Goal: Transaction & Acquisition: Purchase product/service

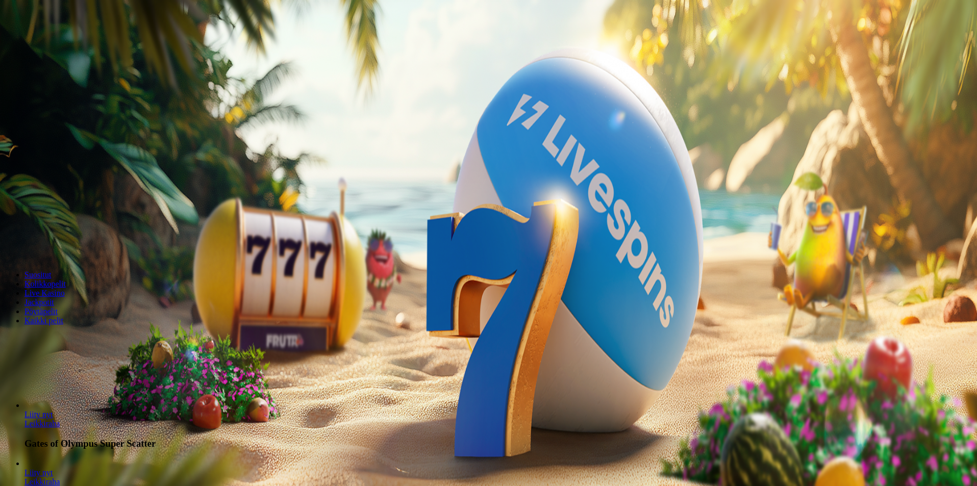
click at [59, 78] on span "Tarjoukset" at bounding box center [41, 73] width 34 height 9
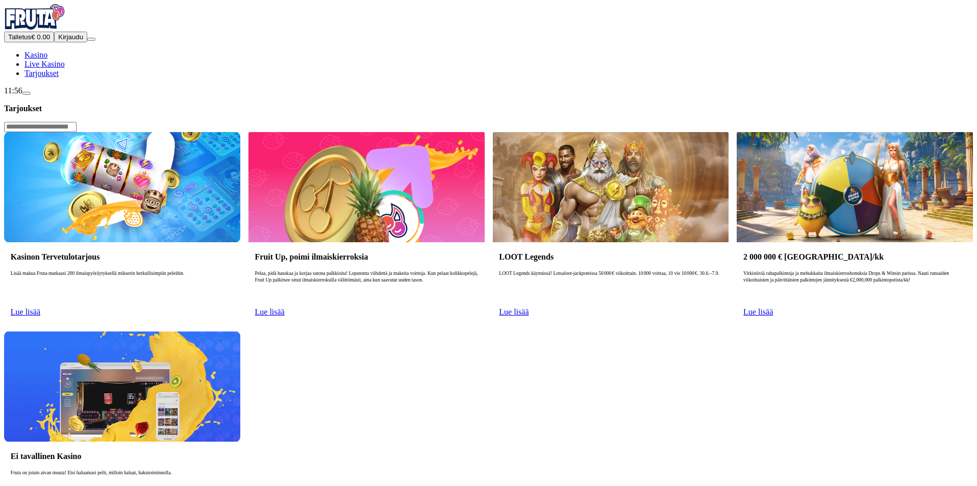
click at [40, 308] on span "Lue lisää" at bounding box center [26, 312] width 30 height 9
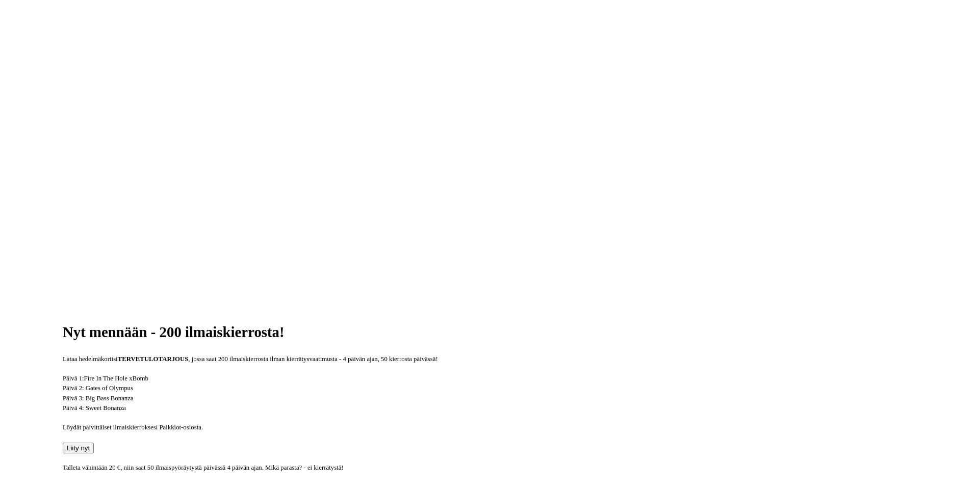
scroll to position [204, 0]
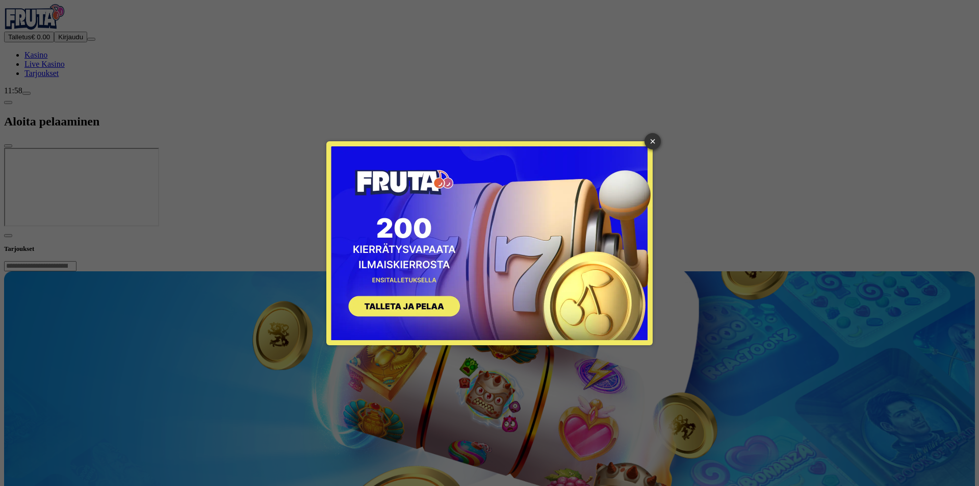
click at [409, 306] on button "SIGN UP" at bounding box center [399, 308] width 129 height 32
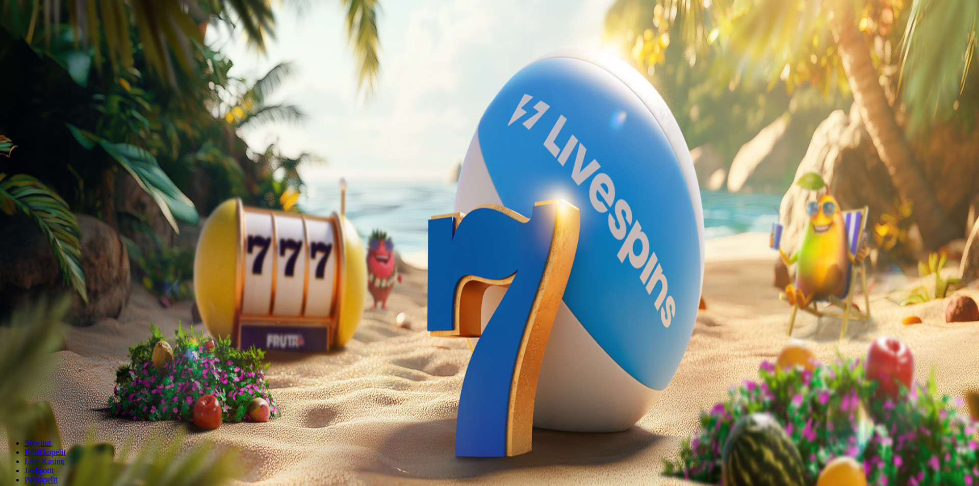
click at [77, 234] on input "***" at bounding box center [40, 239] width 72 height 10
click at [77, 234] on input "*****" at bounding box center [40, 239] width 72 height 10
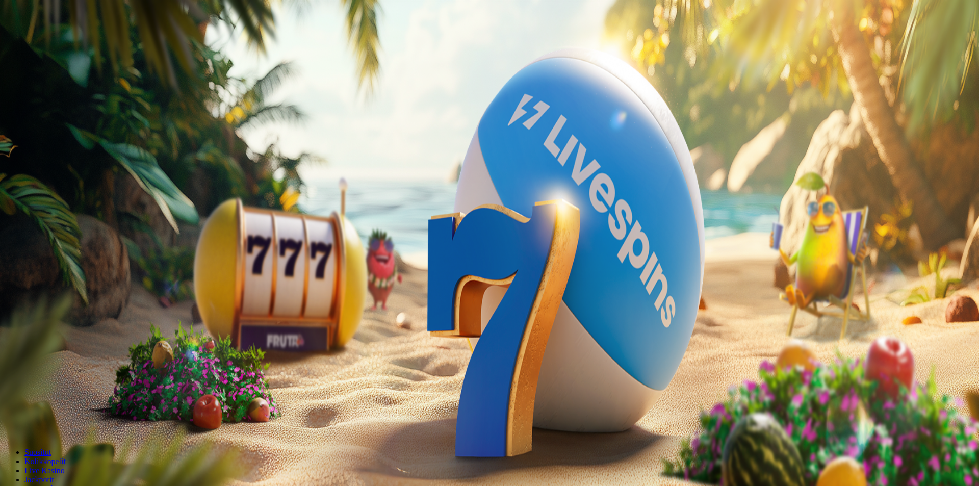
click at [77, 234] on input "*****" at bounding box center [40, 239] width 72 height 10
type input "**"
click at [69, 255] on span "TALLETA JA PELAA" at bounding box center [38, 259] width 61 height 8
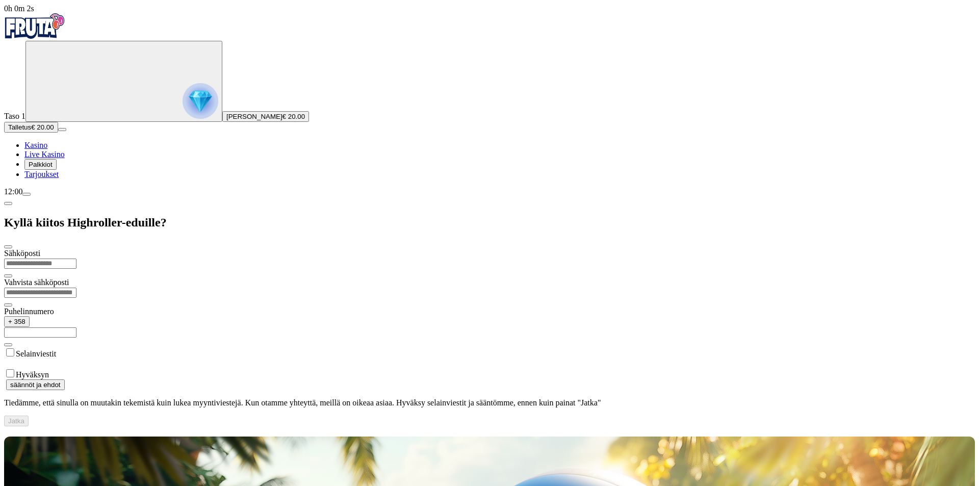
click at [77, 259] on input "email" at bounding box center [40, 264] width 72 height 10
type input "**********"
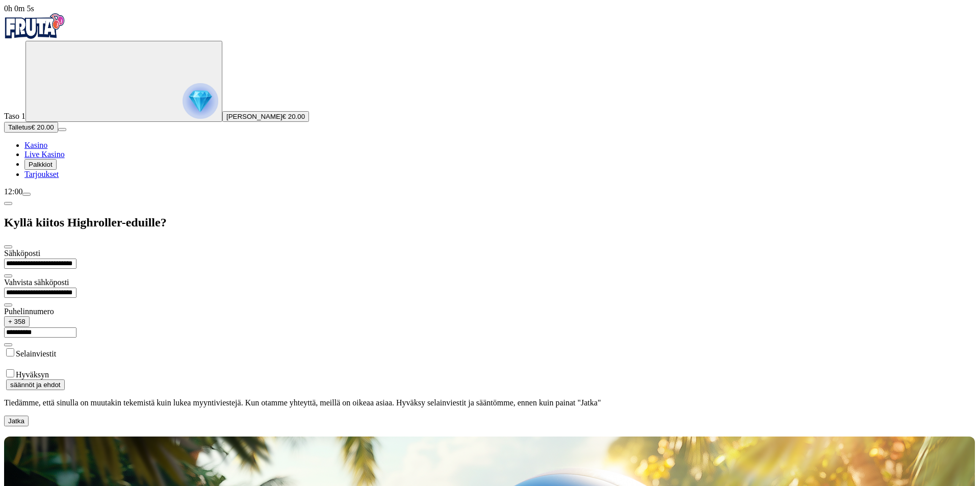
click at [29, 416] on button "Jatka" at bounding box center [16, 421] width 24 height 11
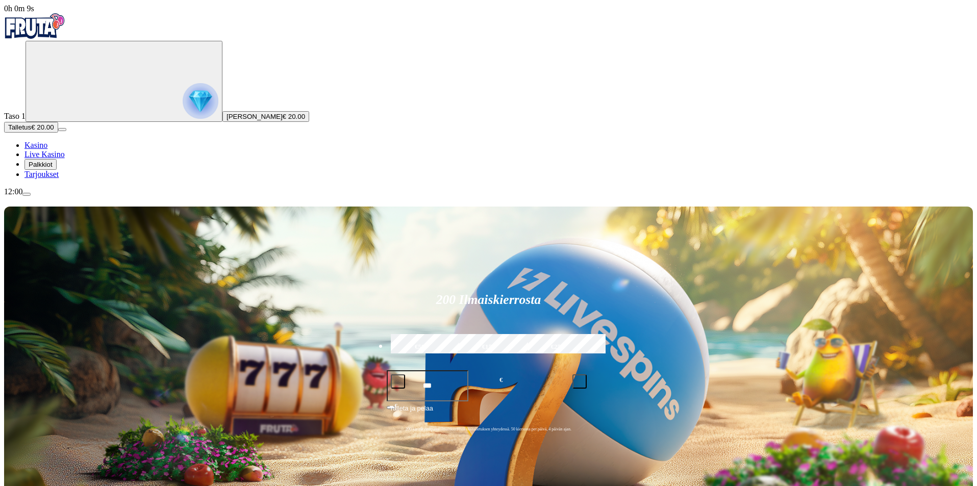
click at [53, 168] on span "Palkkiot" at bounding box center [41, 165] width 24 height 8
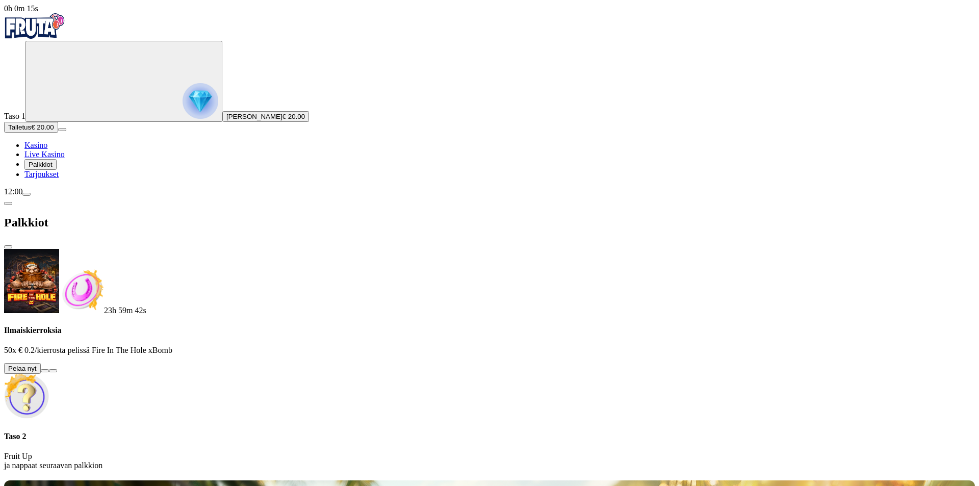
click at [49, 369] on button at bounding box center [45, 370] width 8 height 3
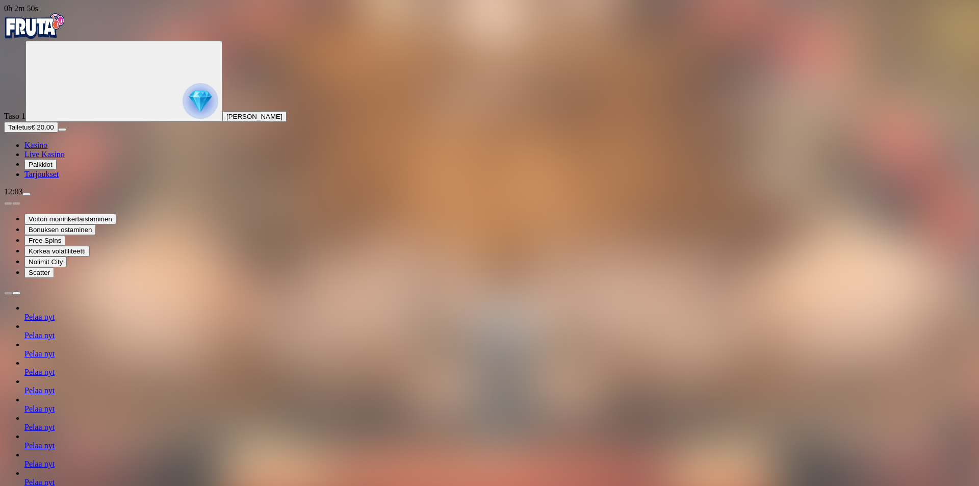
click at [43, 149] on span "Kasino" at bounding box center [35, 145] width 23 height 9
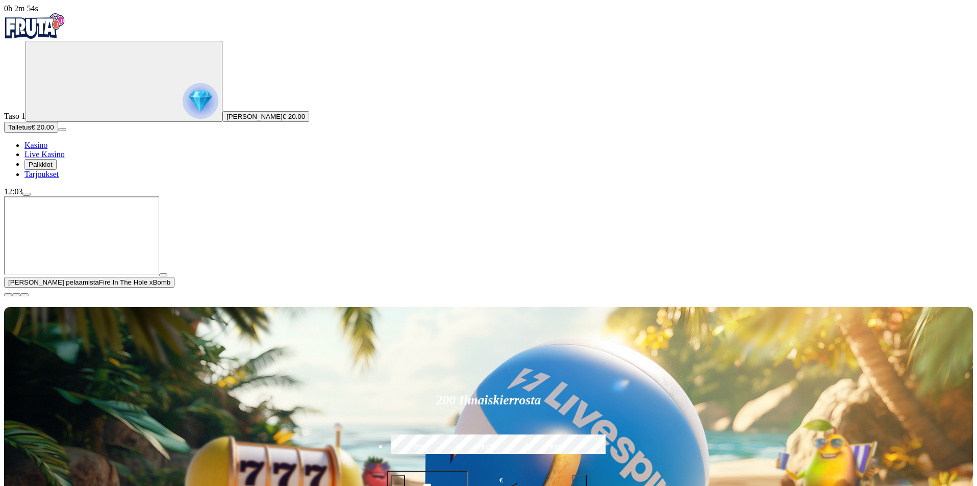
click at [8, 295] on span "close icon" at bounding box center [8, 295] width 0 height 0
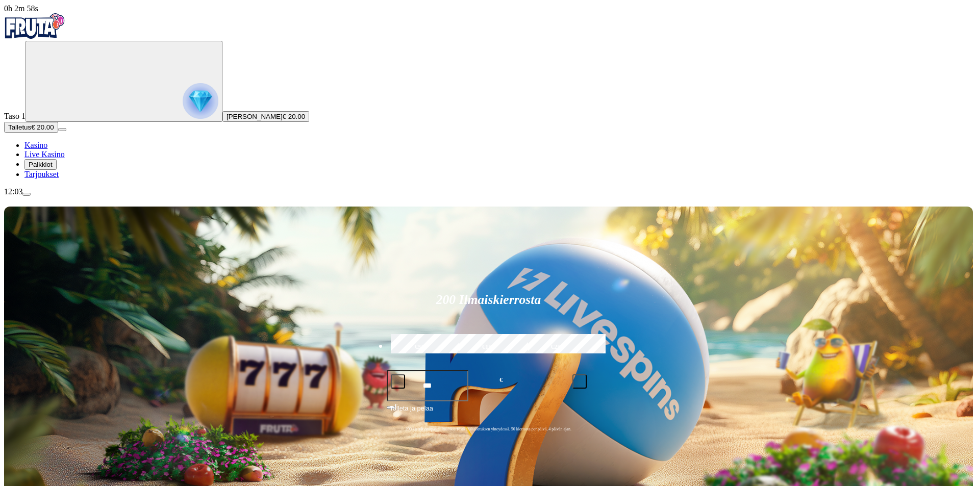
click at [55, 179] on span "Tarjoukset" at bounding box center [41, 174] width 34 height 9
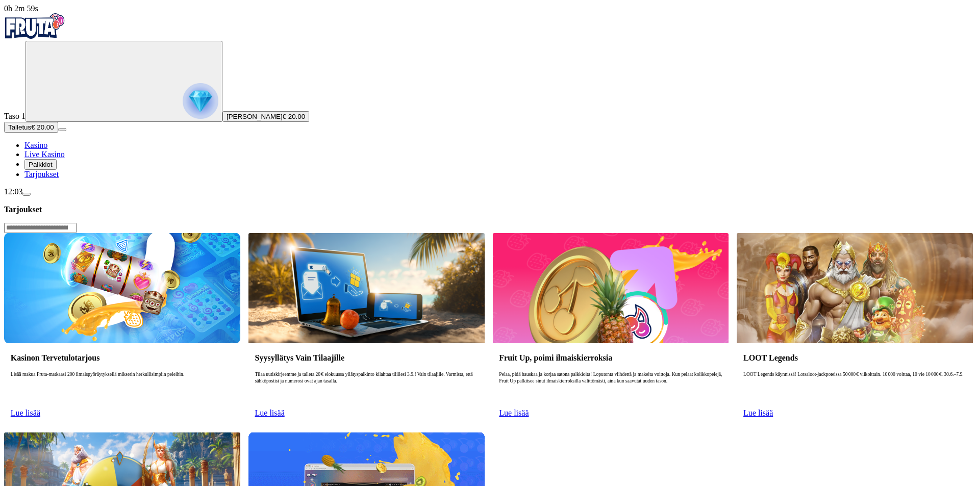
click at [40, 409] on link "Lue lisää" at bounding box center [26, 413] width 30 height 9
click at [40, 409] on span "Lue lisää" at bounding box center [26, 413] width 30 height 9
click at [226, 233] on img at bounding box center [122, 288] width 236 height 110
click at [40, 409] on span "Lue lisää" at bounding box center [26, 413] width 30 height 9
click at [40, 409] on link "Lue lisää" at bounding box center [26, 413] width 30 height 9
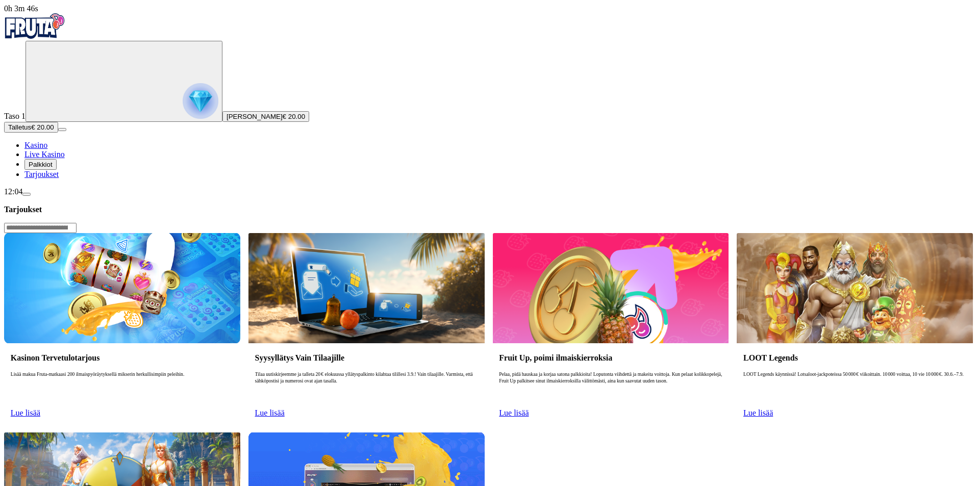
click at [224, 233] on img at bounding box center [122, 288] width 236 height 110
click at [222, 233] on img at bounding box center [122, 288] width 236 height 110
click at [178, 371] on p "Lisää makua Fruta-matkaasi 200 ilmaispyöräytyksellä mikserin herkullisimpiin pe…" at bounding box center [122, 387] width 223 height 33
click at [180, 343] on div "Kasinon Tervetulotarjous Lisää makua Fruta-matkaasi 200 ilmaispyöräytyksellä mi…" at bounding box center [122, 383] width 236 height 81
click at [204, 233] on img at bounding box center [122, 288] width 236 height 110
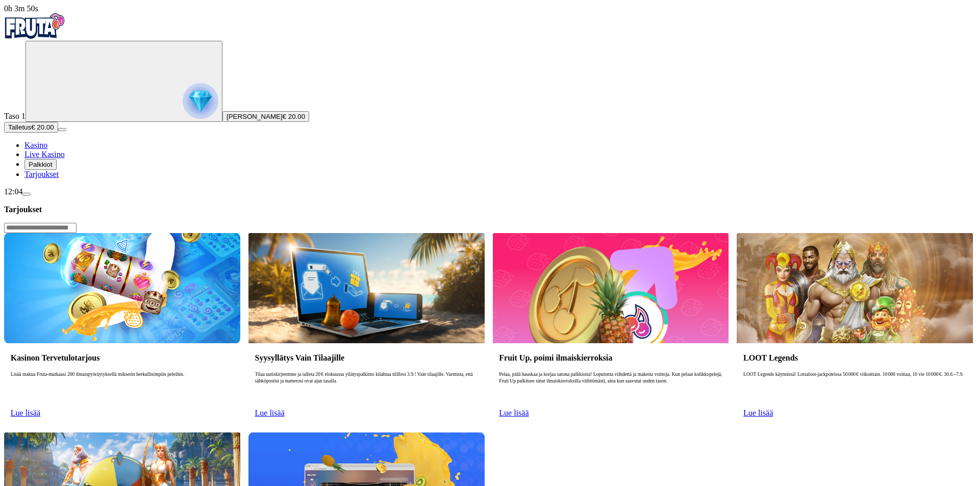
click at [40, 409] on span "Lue lisää" at bounding box center [26, 413] width 30 height 9
click at [57, 39] on img "Primary" at bounding box center [34, 26] width 61 height 26
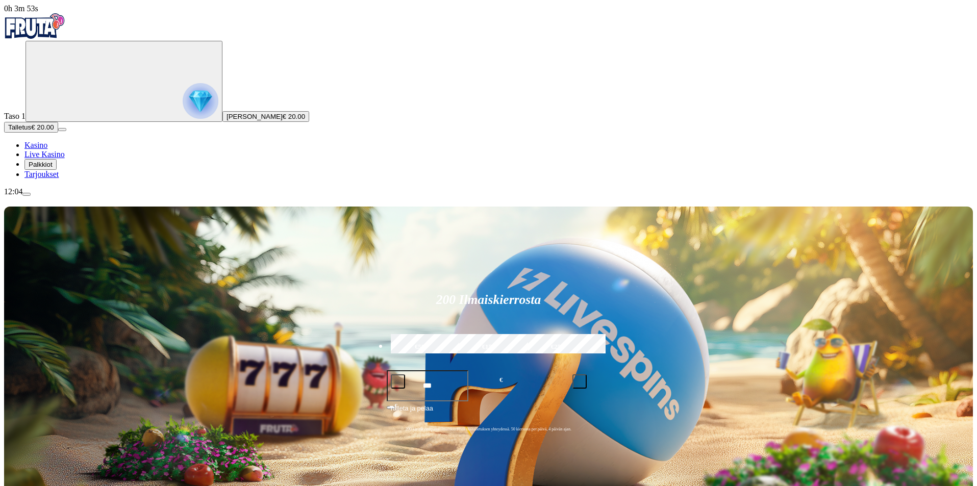
scroll to position [255, 0]
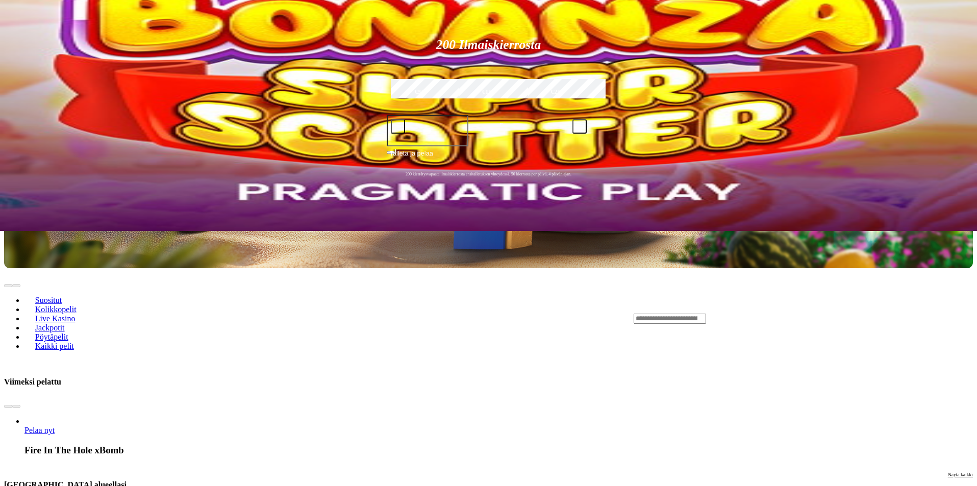
click at [706, 314] on input "Search" at bounding box center [670, 319] width 72 height 10
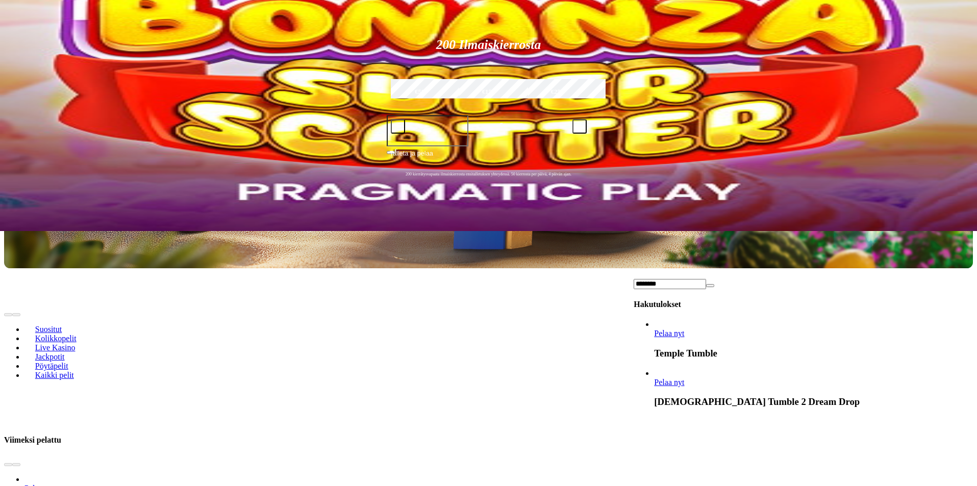
type input "********"
click at [684, 329] on span "Pelaa nyt" at bounding box center [669, 333] width 30 height 9
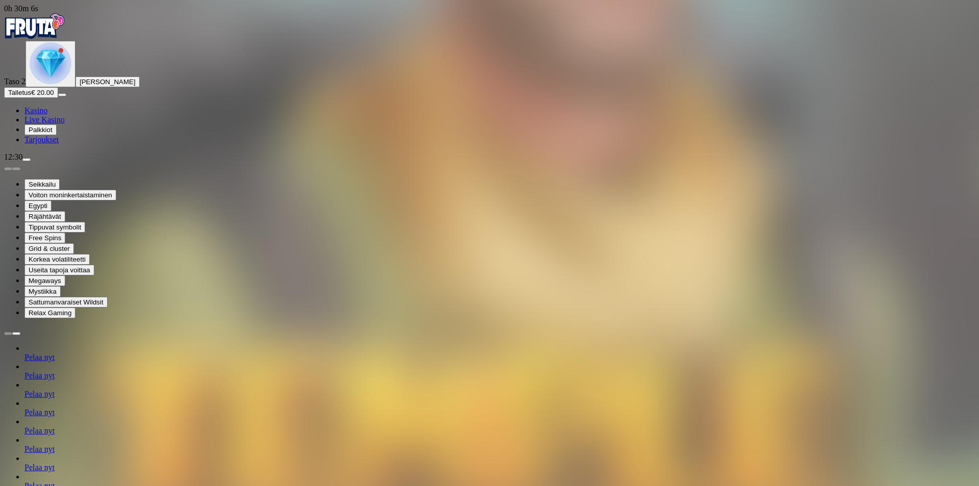
click at [47, 115] on span "Kasino" at bounding box center [35, 110] width 23 height 9
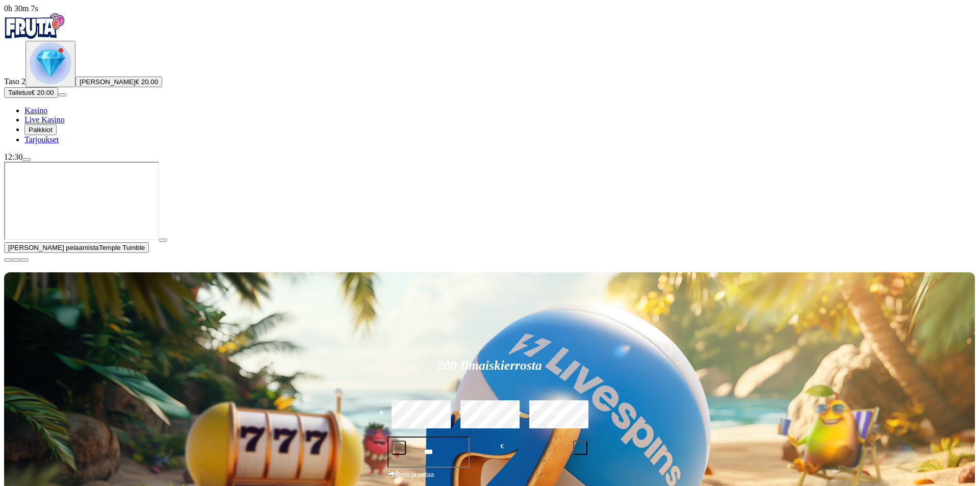
click at [45, 84] on img "Primary" at bounding box center [51, 63] width 42 height 42
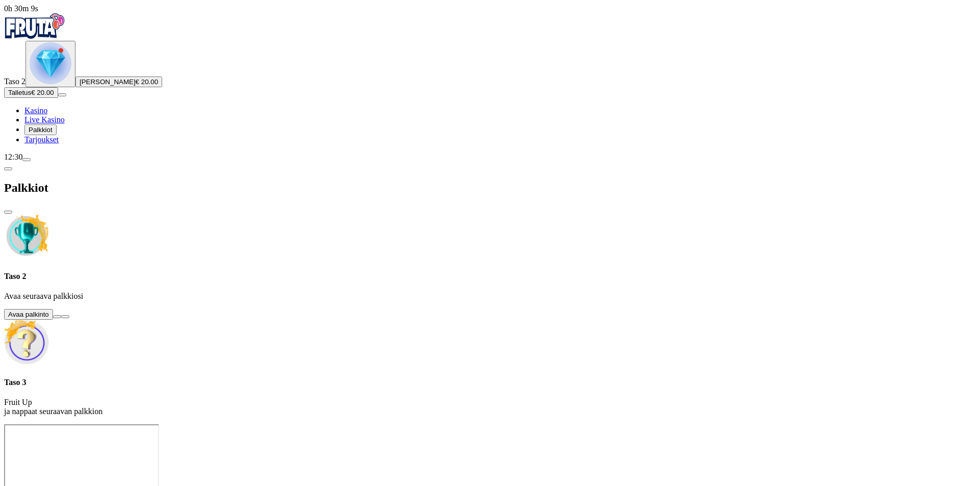
click at [61, 315] on button at bounding box center [57, 316] width 8 height 3
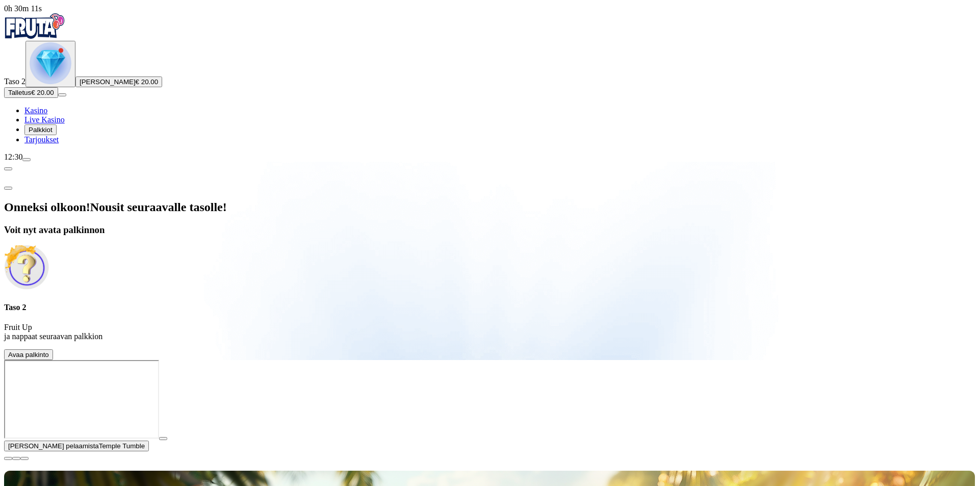
click at [49, 351] on span "Avaa palkinto" at bounding box center [28, 355] width 41 height 8
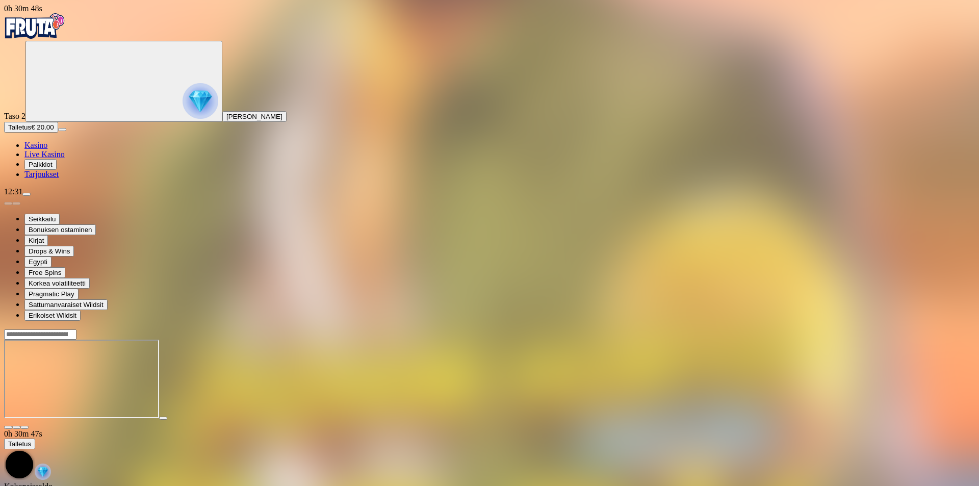
click at [77, 330] on input "Search" at bounding box center [40, 335] width 72 height 10
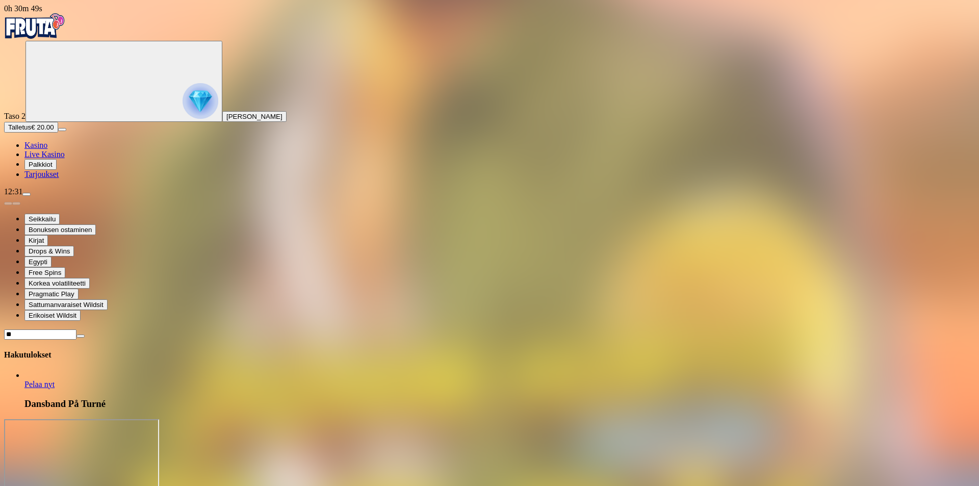
type input "*"
type input "******"
click at [55, 380] on span "Pelaa nyt" at bounding box center [39, 384] width 30 height 9
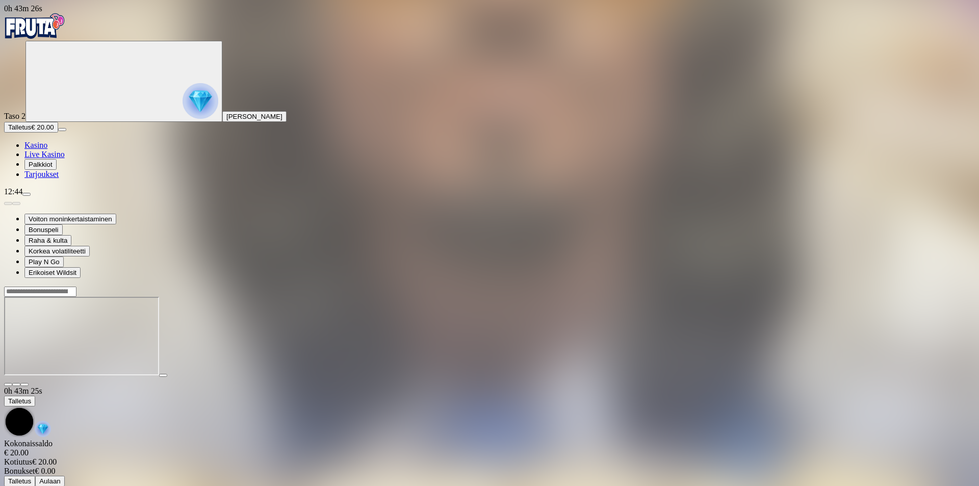
click at [53, 168] on span "Palkkiot" at bounding box center [41, 165] width 24 height 8
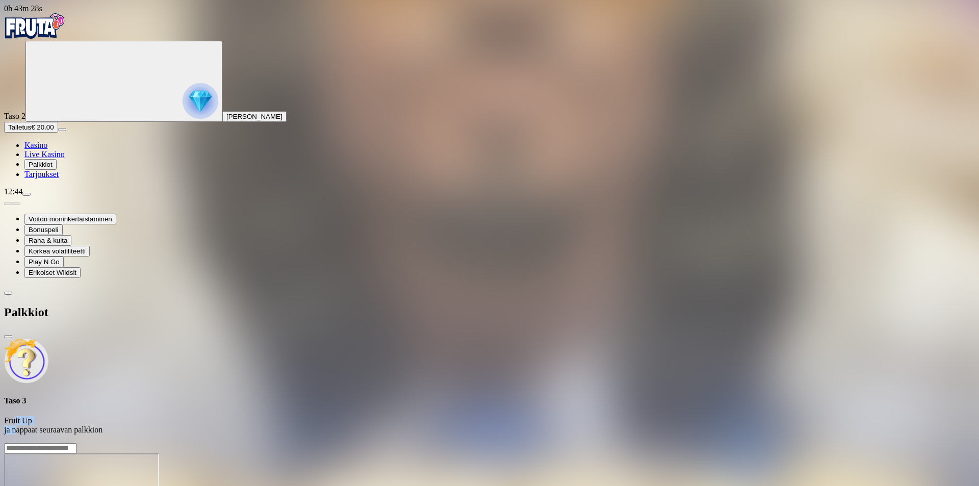
click at [194, 416] on p "Fruit Up ja nappaat seuraavan palkkion" at bounding box center [489, 425] width 971 height 18
click at [49, 339] on img at bounding box center [26, 361] width 45 height 45
click at [49, 39] on img "Primary" at bounding box center [34, 26] width 61 height 26
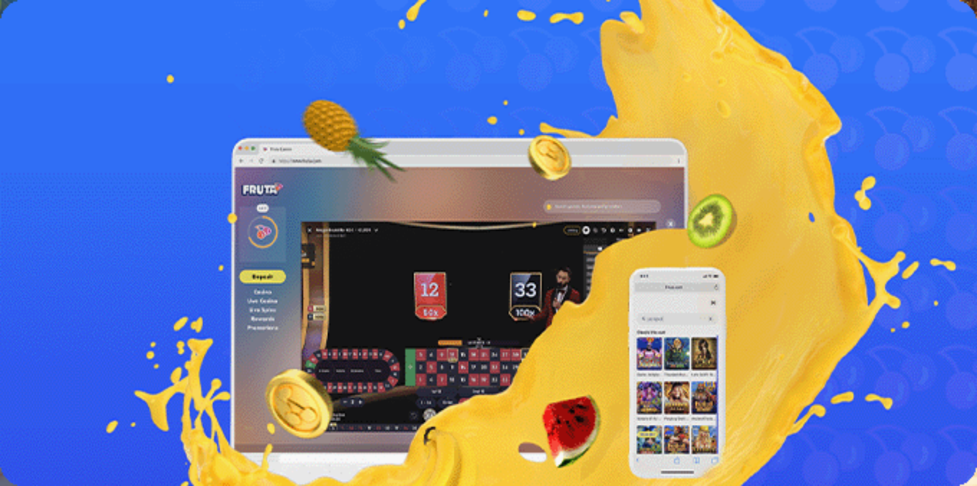
click at [34, 193] on link "Lue lisää" at bounding box center [19, 188] width 30 height 9
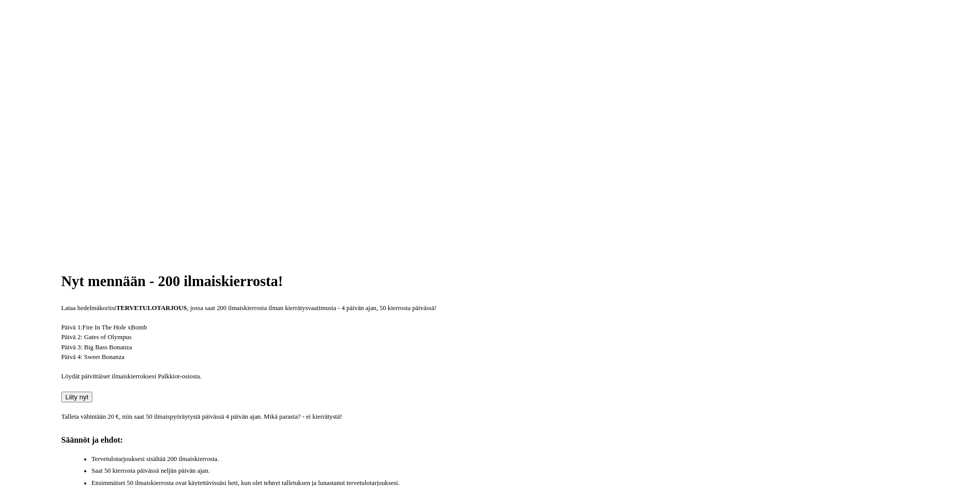
scroll to position [469, 0]
